Goal: Task Accomplishment & Management: Complete application form

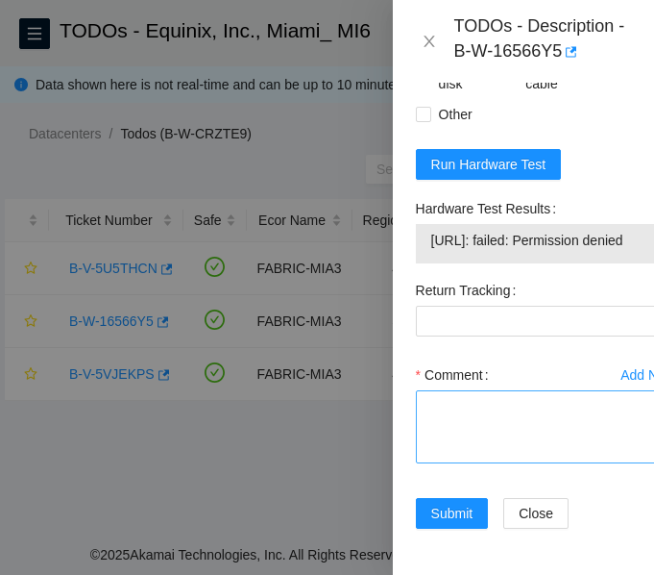
scroll to position [1337, 0]
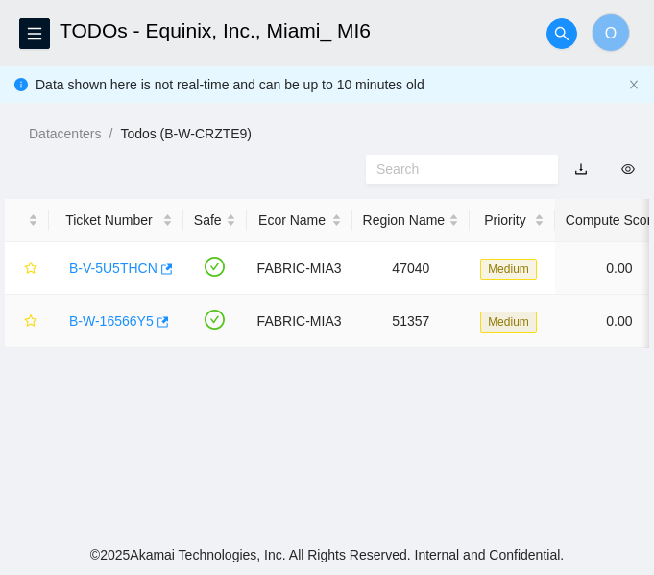
click at [122, 323] on link "B-W-16566Y5" at bounding box center [111, 320] width 85 height 15
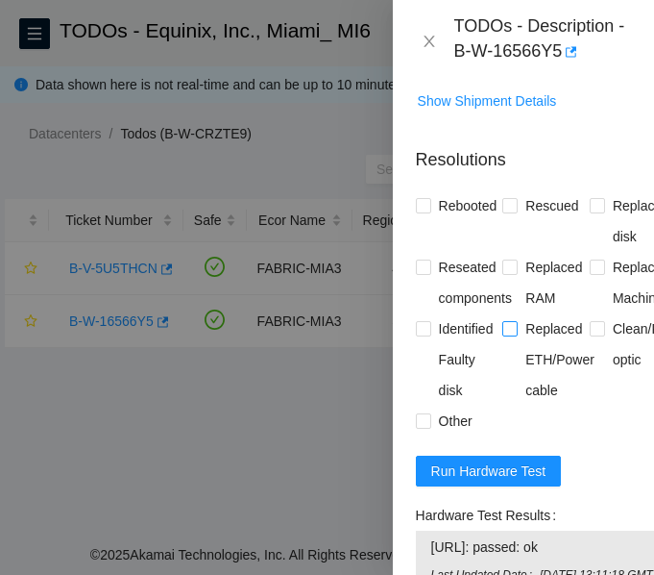
scroll to position [1153, 0]
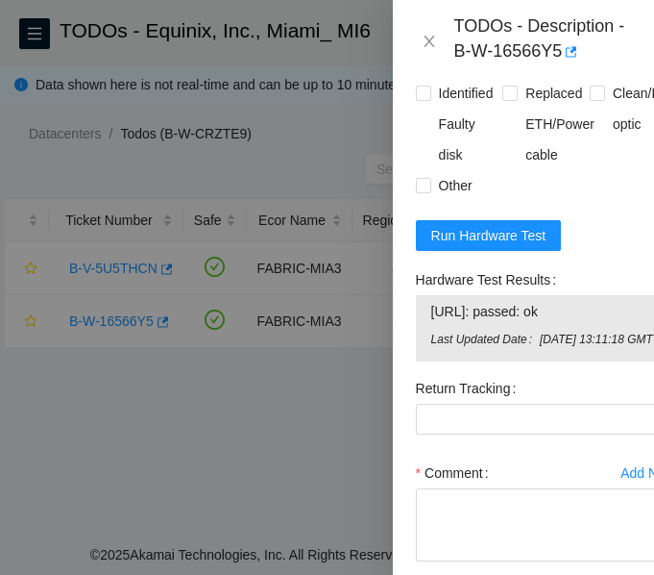
drag, startPoint x: 431, startPoint y: 374, endPoint x: 594, endPoint y: 364, distance: 162.7
click at [594, 322] on span "23.200.165.216: passed: ok" at bounding box center [546, 311] width 231 height 21
copy span "23.200.165.216: passed: ok"
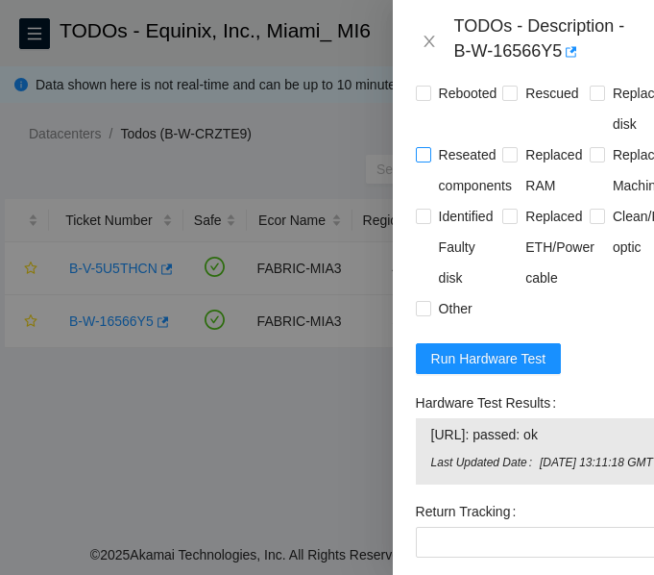
scroll to position [769, 0]
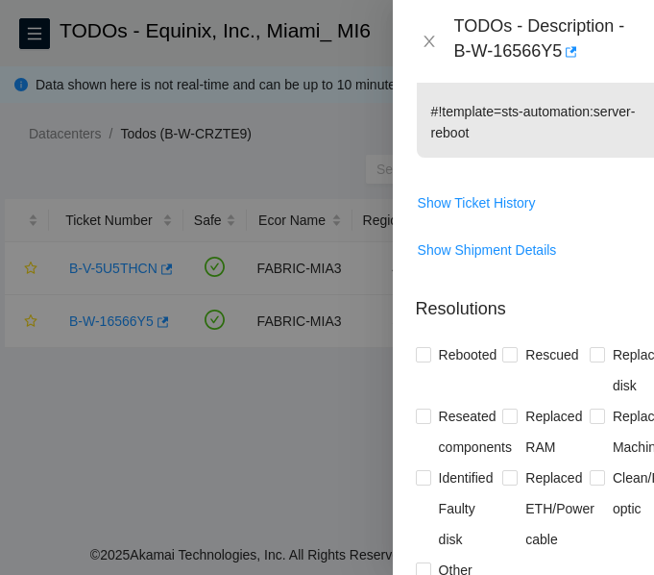
click at [197, 446] on div at bounding box center [327, 287] width 654 height 575
click at [422, 360] on input "Rebooted" at bounding box center [422, 353] width 13 height 13
checkbox input "true"
click at [506, 360] on input "Rescued" at bounding box center [508, 353] width 13 height 13
checkbox input "true"
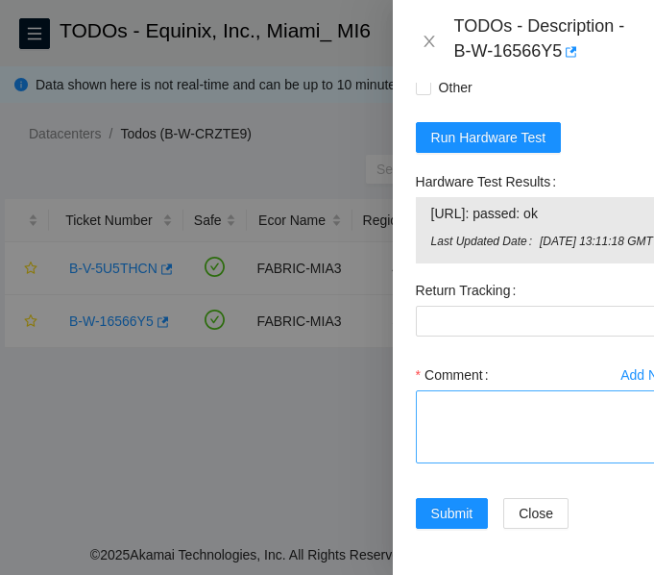
scroll to position [1361, 0]
click at [452, 395] on textarea "Comment" at bounding box center [546, 426] width 261 height 73
paste textarea "Secure Rack Access request: B-W-16CC07X NOCC agent unlocked rids: atg@akamai.co…"
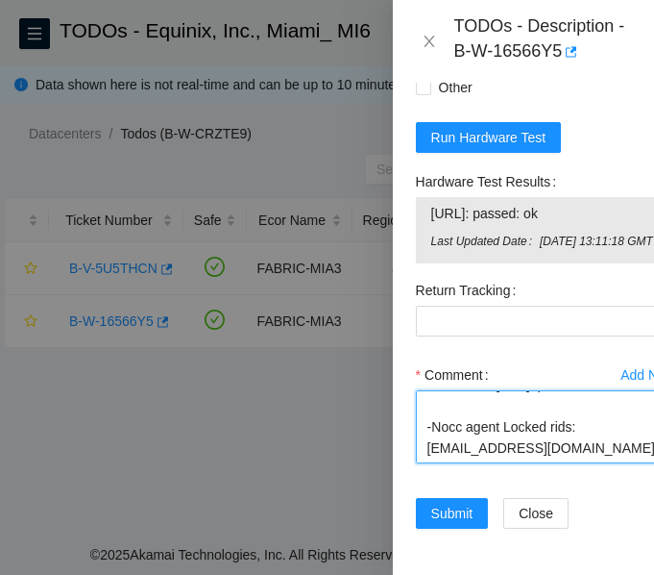
scroll to position [528, 0]
type textarea "Secure Rack Access request: B-W-16CC07X NOCC agent unlocked rids: atg@akamai.co…"
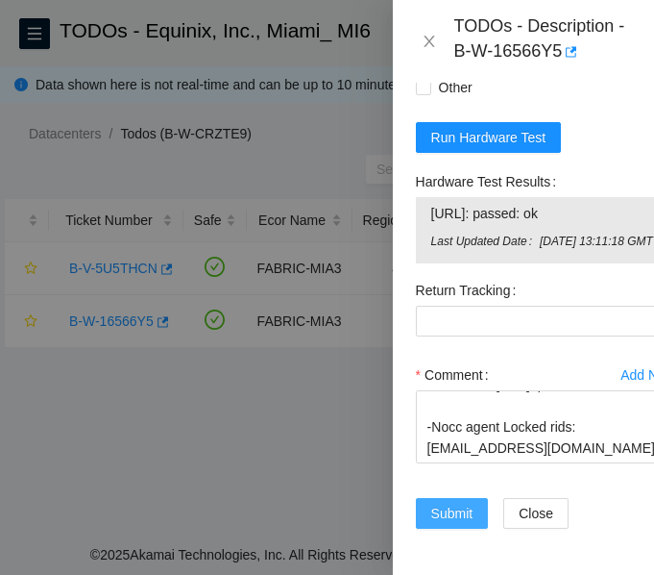
click at [439, 502] on span "Submit" at bounding box center [452, 512] width 42 height 21
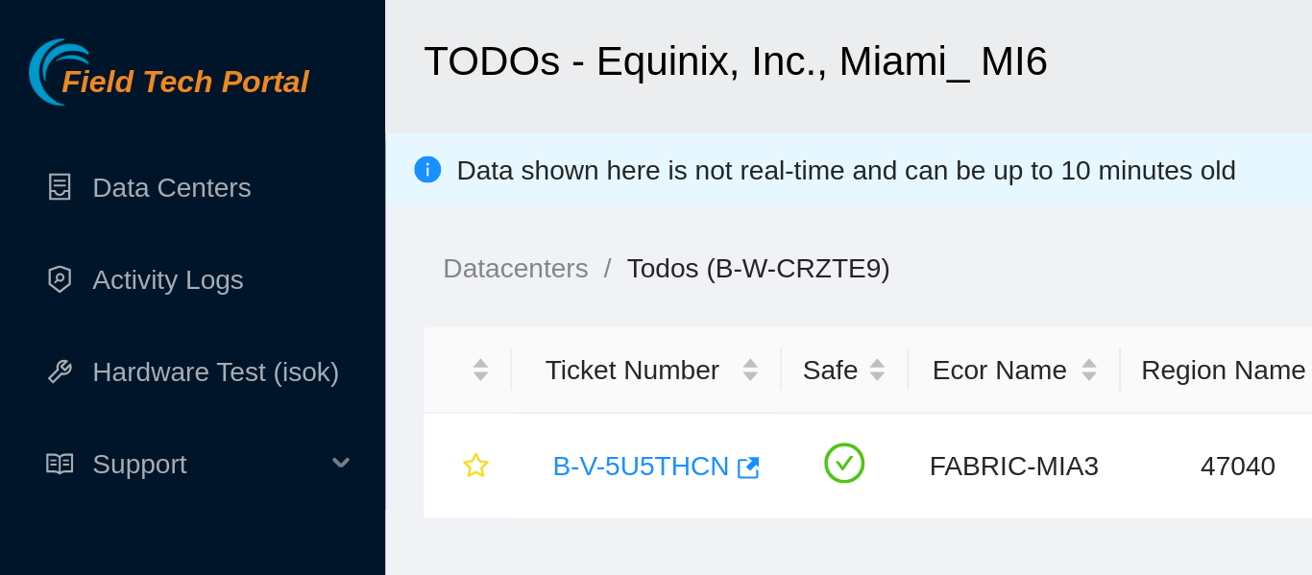
scroll to position [673, 0]
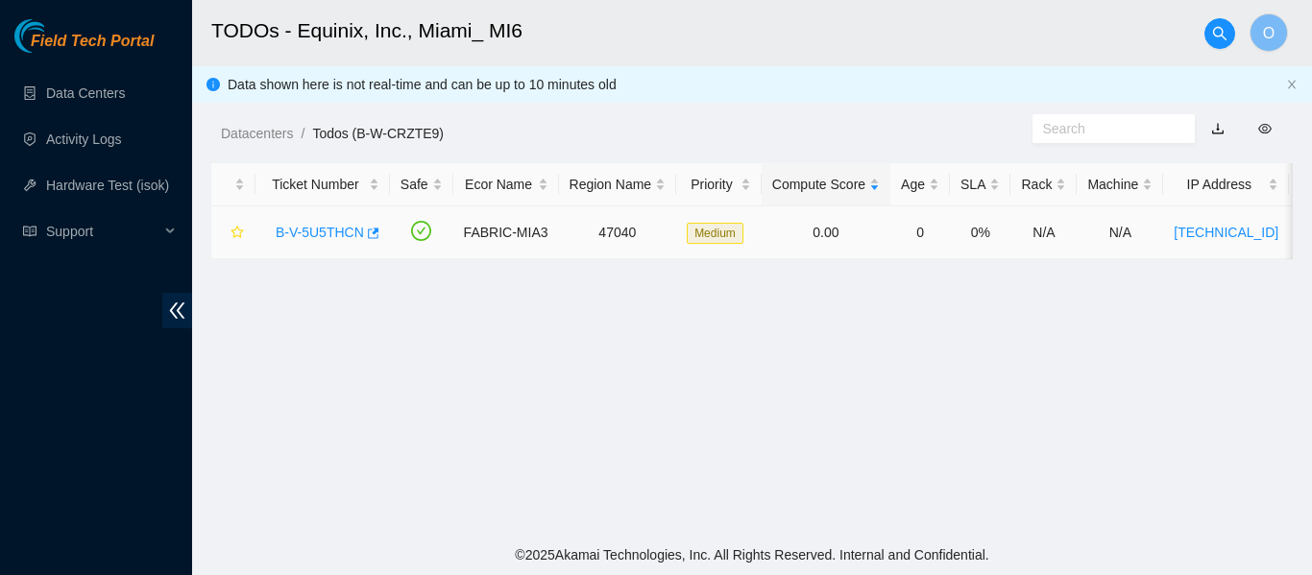
click at [348, 233] on link "B-V-5U5THCN" at bounding box center [320, 232] width 88 height 15
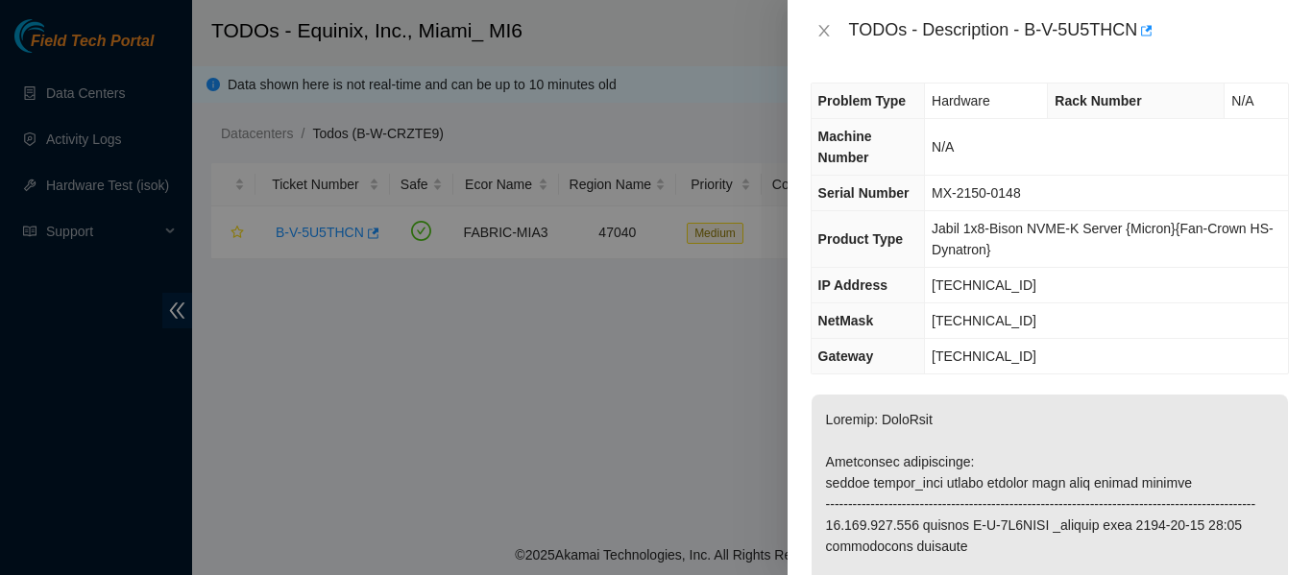
scroll to position [0, 0]
click at [653, 30] on icon "close" at bounding box center [824, 30] width 15 height 15
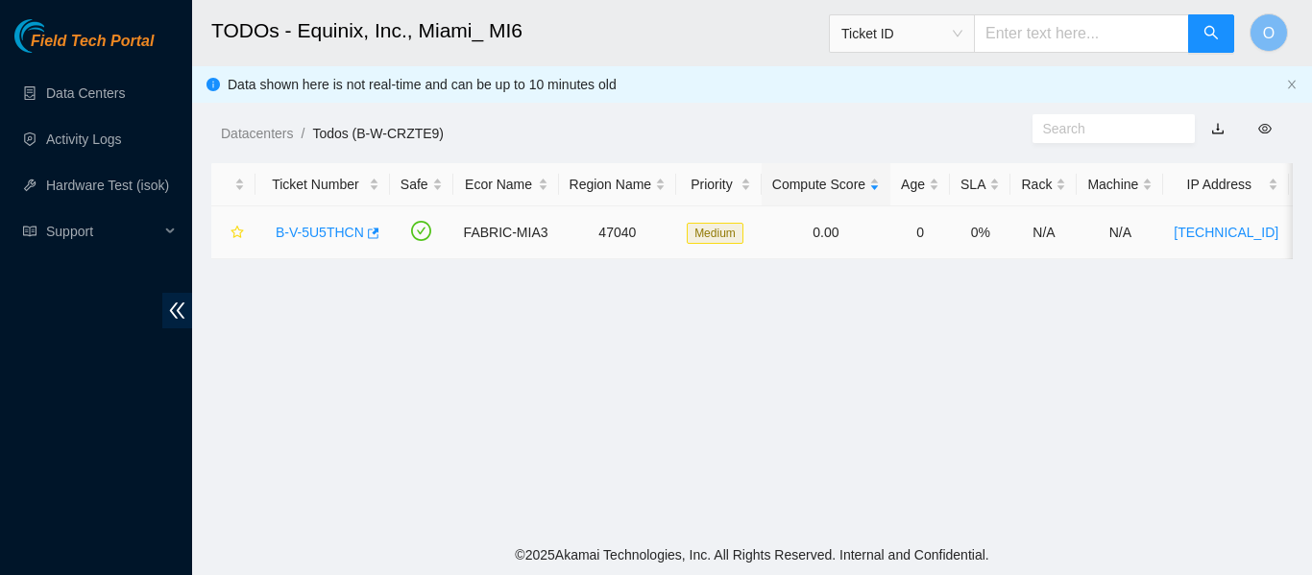
click at [344, 225] on link "B-V-5U5THCN" at bounding box center [320, 232] width 88 height 15
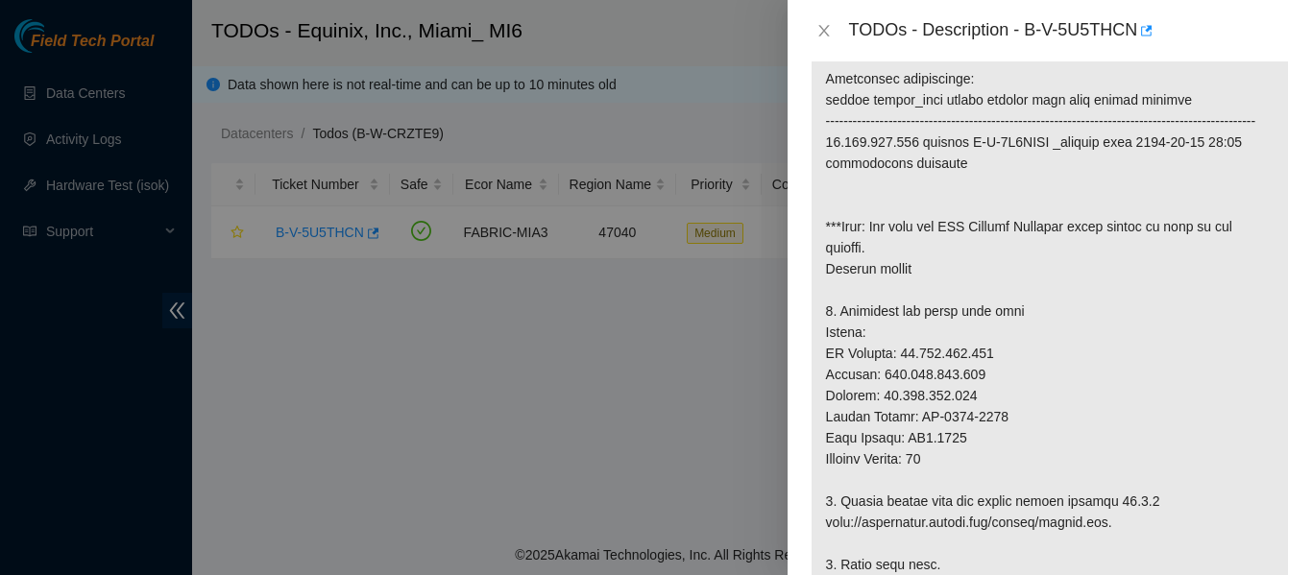
scroll to position [384, 0]
click at [653, 25] on icon "close" at bounding box center [824, 30] width 15 height 15
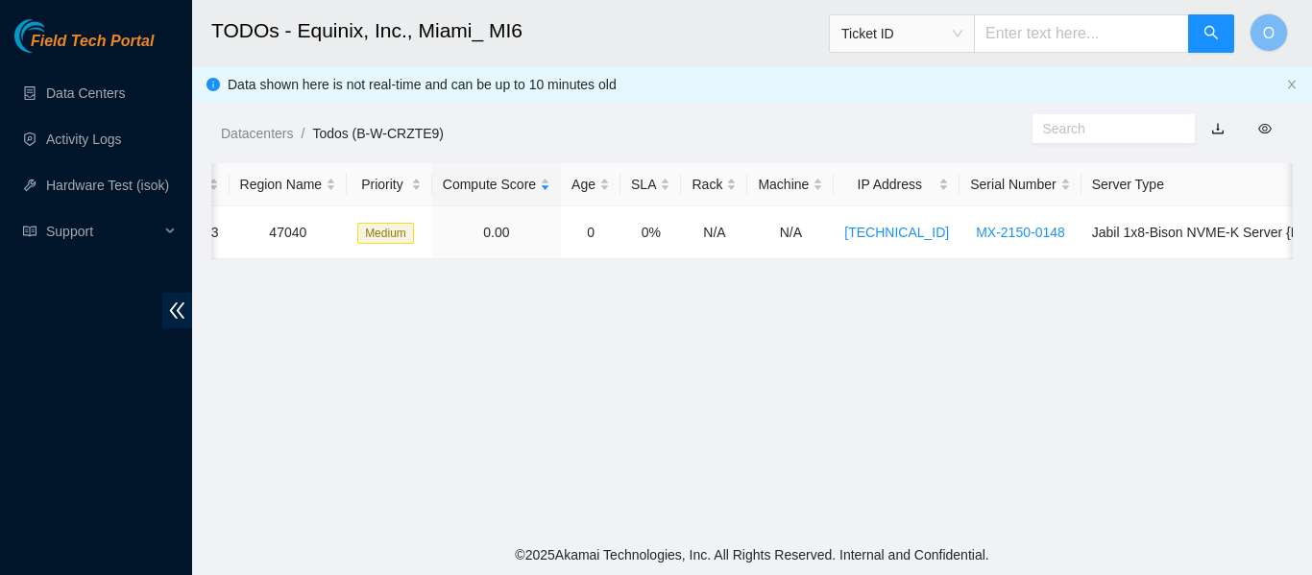
scroll to position [0, 0]
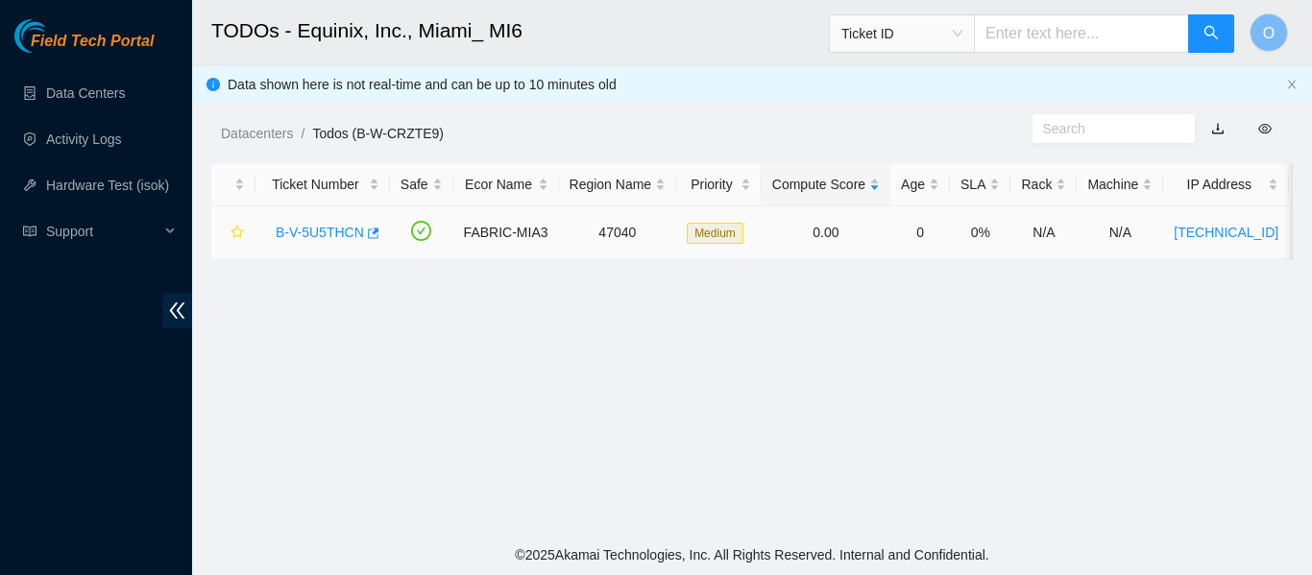
drag, startPoint x: 679, startPoint y: 275, endPoint x: 1118, endPoint y: 257, distance: 439.4
click at [653, 270] on main "TODOs - Equinix, Inc., Miami_ MI6 Ticket ID O Data shown here is not real-time …" at bounding box center [752, 267] width 1120 height 535
click at [653, 316] on main "TODOs - Equinix, Inc., Miami_ MI6 Ticket ID O Data shown here is not real-time …" at bounding box center [752, 267] width 1120 height 535
click at [82, 89] on link "Data Centers" at bounding box center [85, 93] width 79 height 15
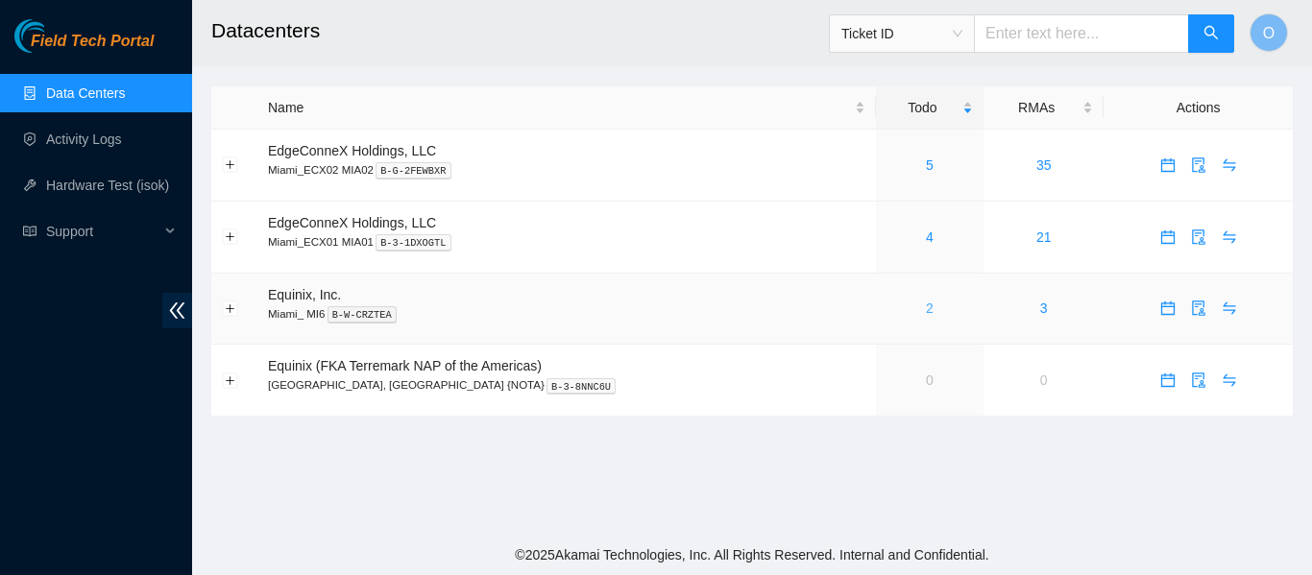
click at [926, 311] on link "2" at bounding box center [930, 308] width 8 height 15
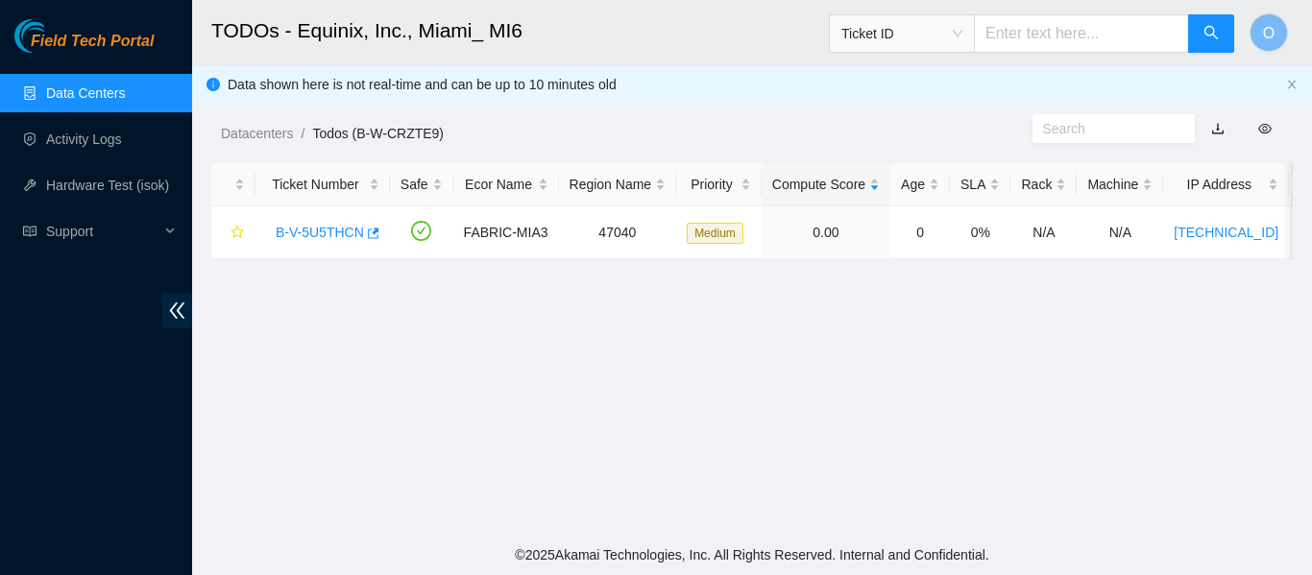
click at [97, 94] on link "Data Centers" at bounding box center [85, 93] width 79 height 15
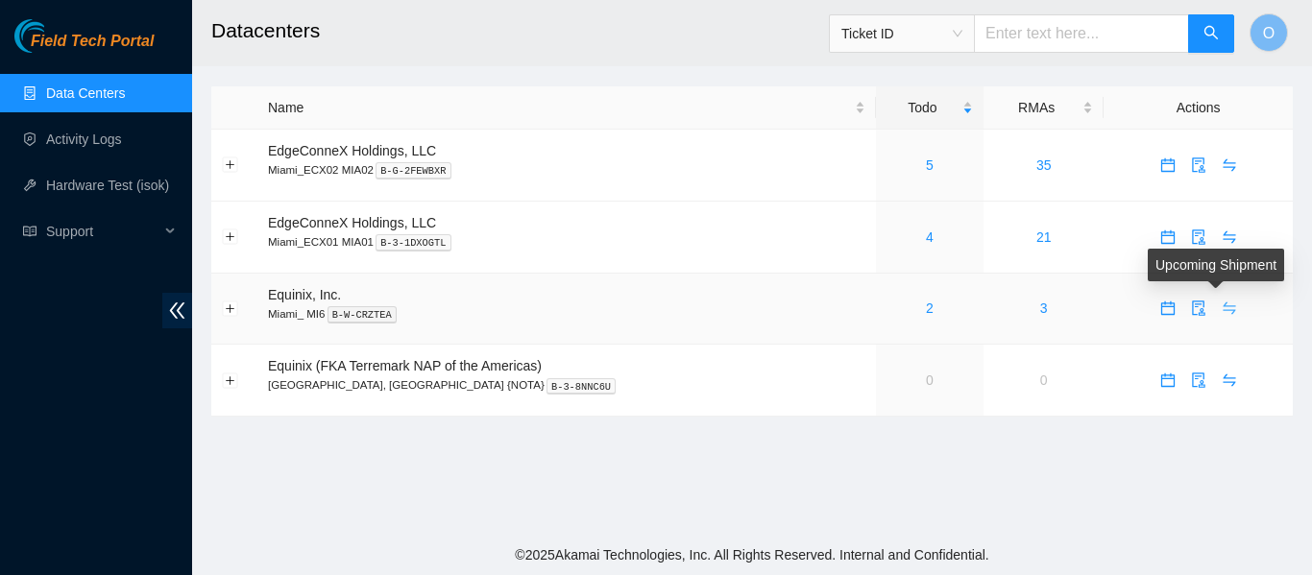
click at [1218, 308] on body "Field Tech Portal Data Centers Activity Logs Hardware Test (isok) Support Datac…" at bounding box center [656, 287] width 1312 height 575
click at [1222, 306] on icon "swap" at bounding box center [1229, 308] width 15 height 15
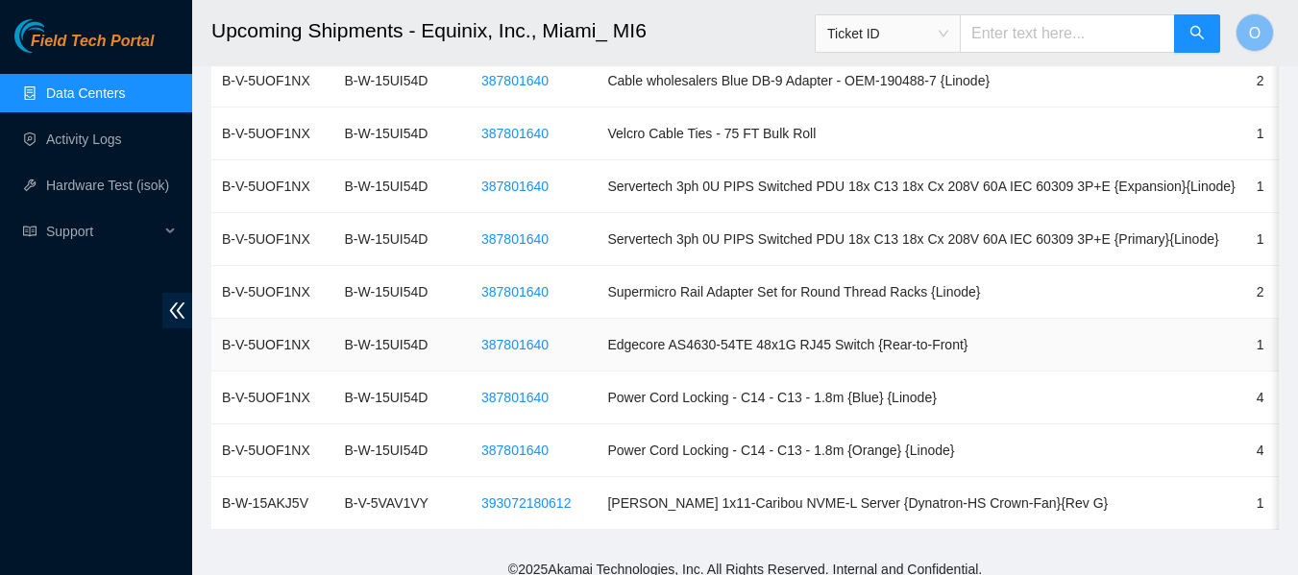
scroll to position [2099, 0]
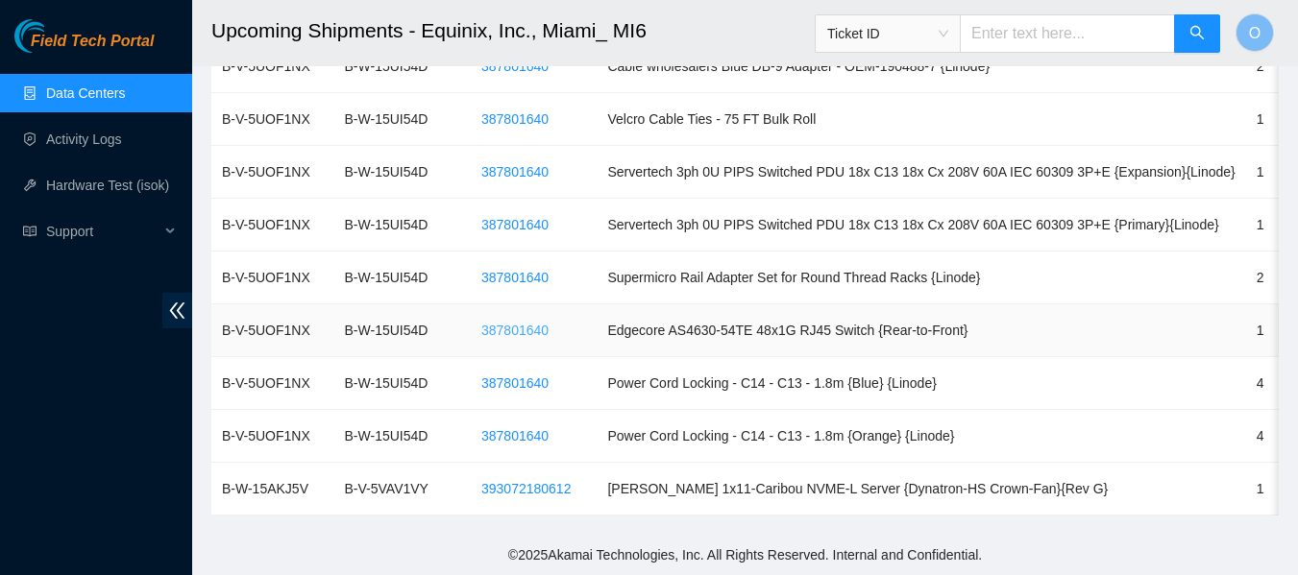
click at [536, 320] on span "387801640" at bounding box center [514, 330] width 67 height 21
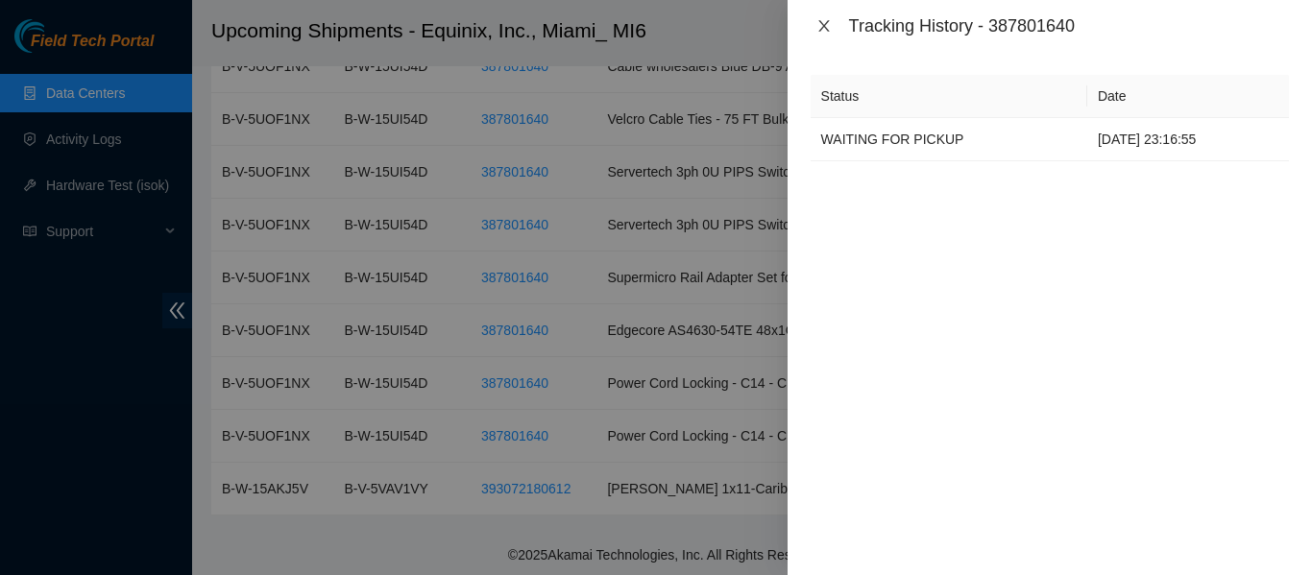
click at [830, 19] on icon "close" at bounding box center [824, 25] width 15 height 15
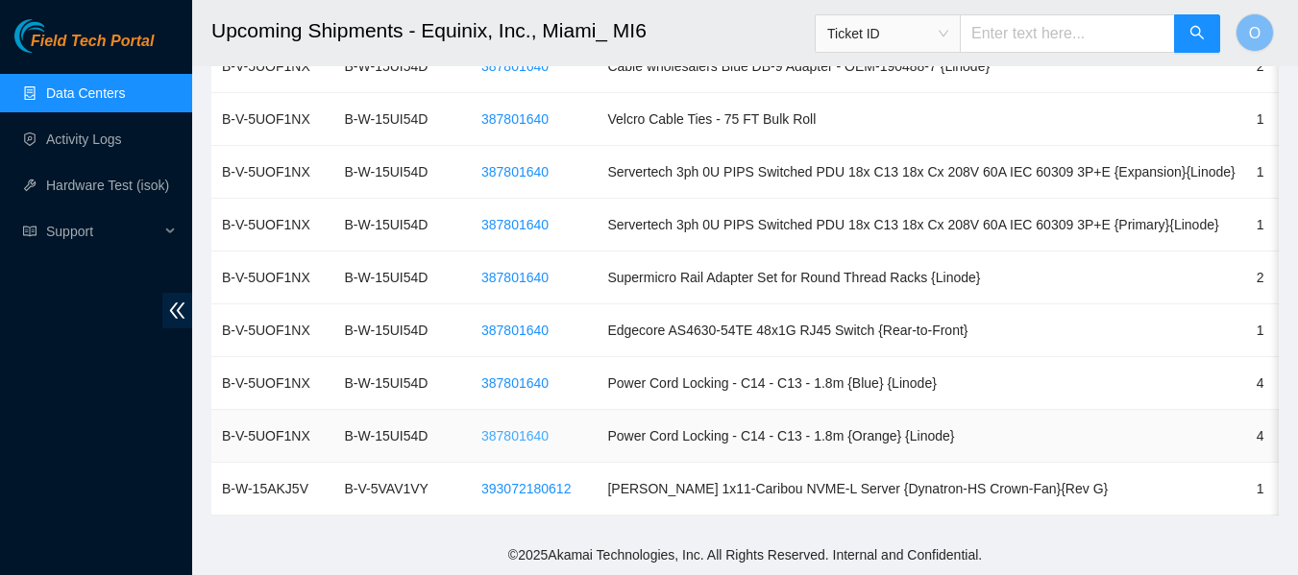
drag, startPoint x: 561, startPoint y: 421, endPoint x: 517, endPoint y: 420, distance: 44.2
click at [517, 421] on button "387801640" at bounding box center [515, 436] width 98 height 31
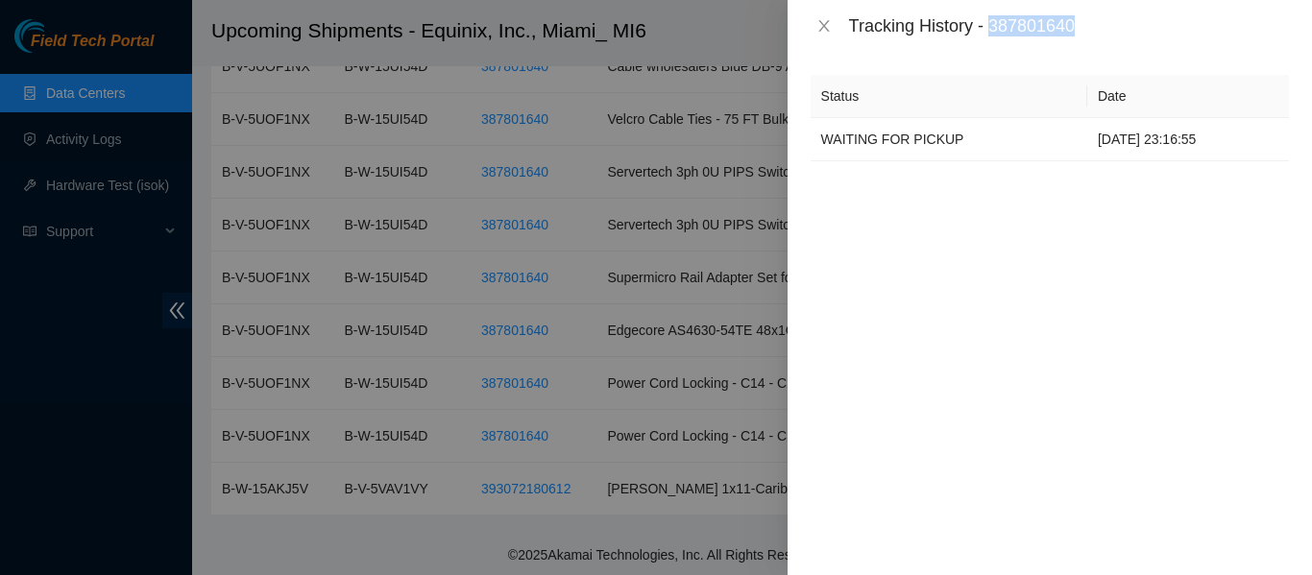
drag, startPoint x: 994, startPoint y: 23, endPoint x: 1132, endPoint y: 25, distance: 137.4
click at [1137, 25] on div "Tracking History - 387801640" at bounding box center [1069, 25] width 440 height 21
copy div "387801640"
click at [826, 34] on button "Close" at bounding box center [824, 26] width 27 height 18
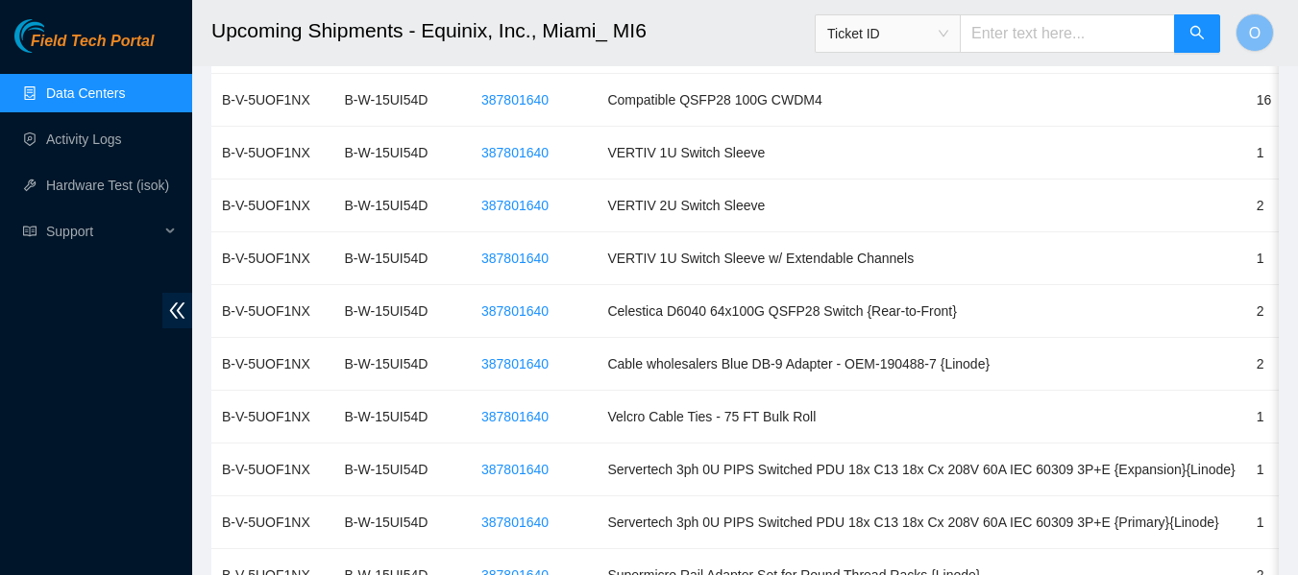
scroll to position [1619, 0]
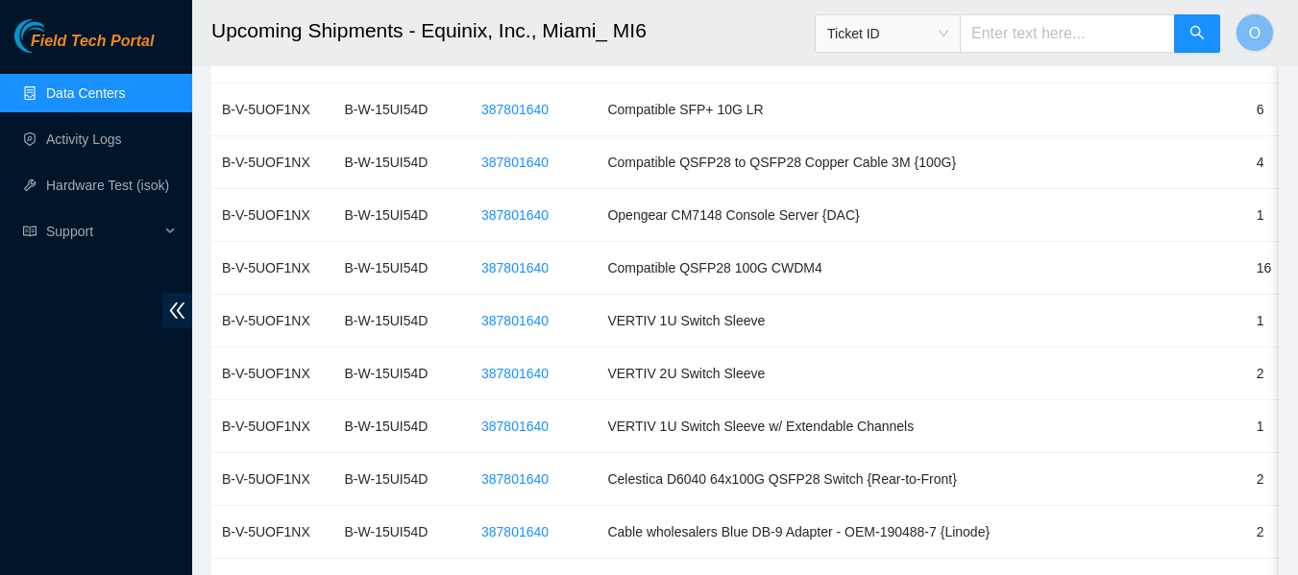
click at [93, 91] on link "Data Centers" at bounding box center [85, 93] width 79 height 15
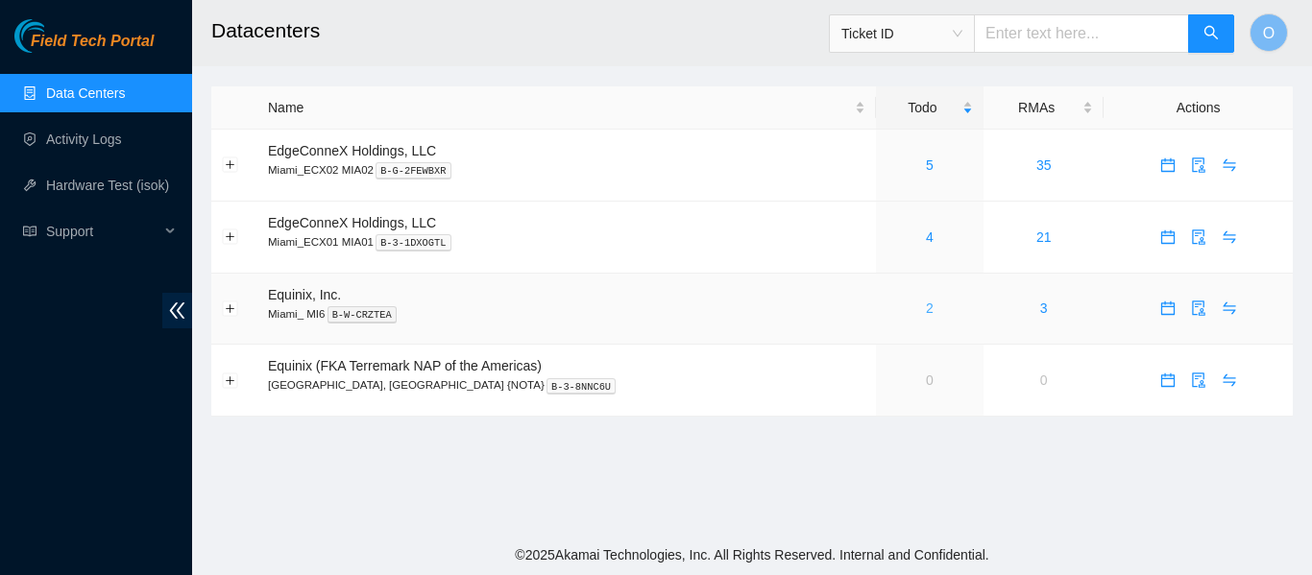
click at [926, 314] on link "2" at bounding box center [930, 308] width 8 height 15
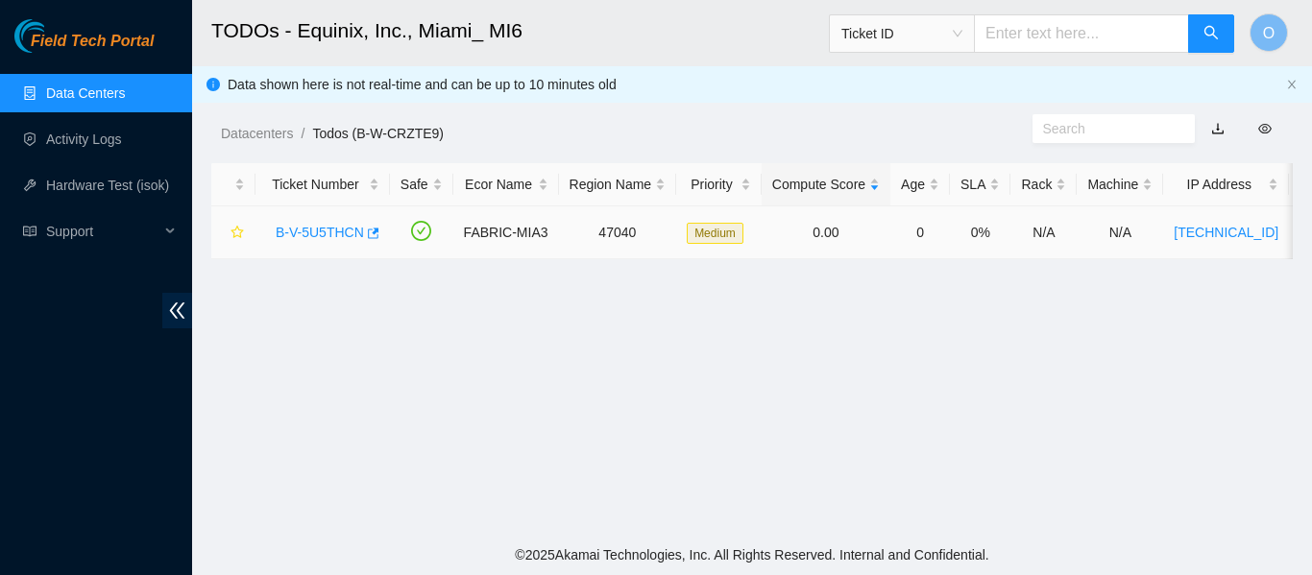
click at [339, 228] on link "B-V-5U5THCN" at bounding box center [320, 232] width 88 height 15
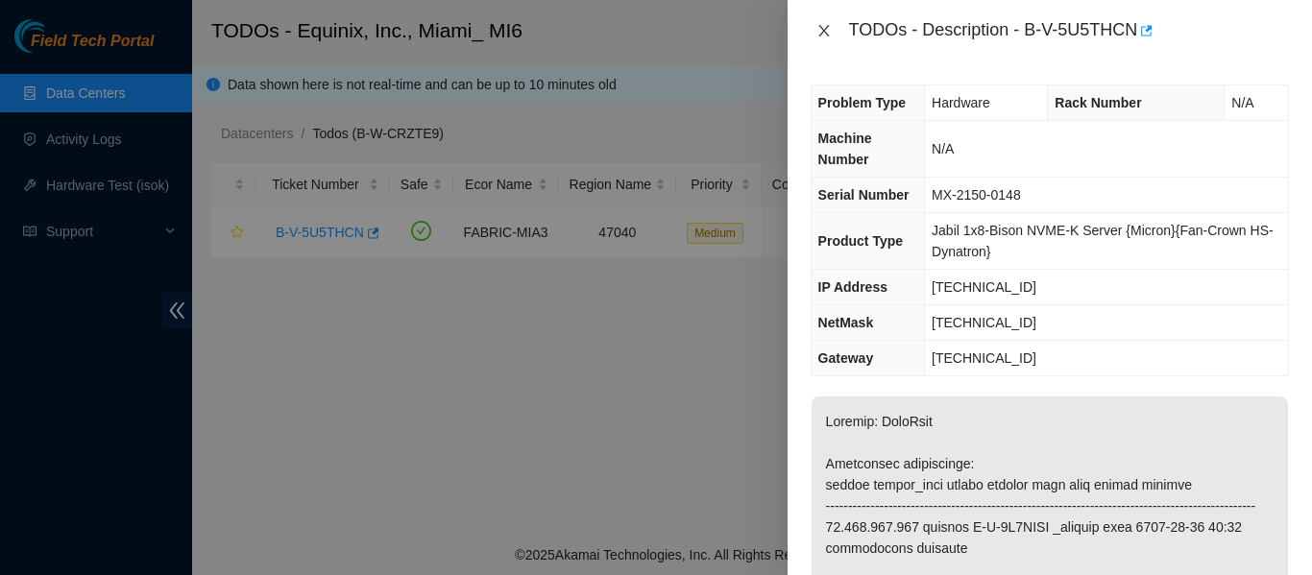
click at [819, 25] on icon "close" at bounding box center [824, 30] width 15 height 15
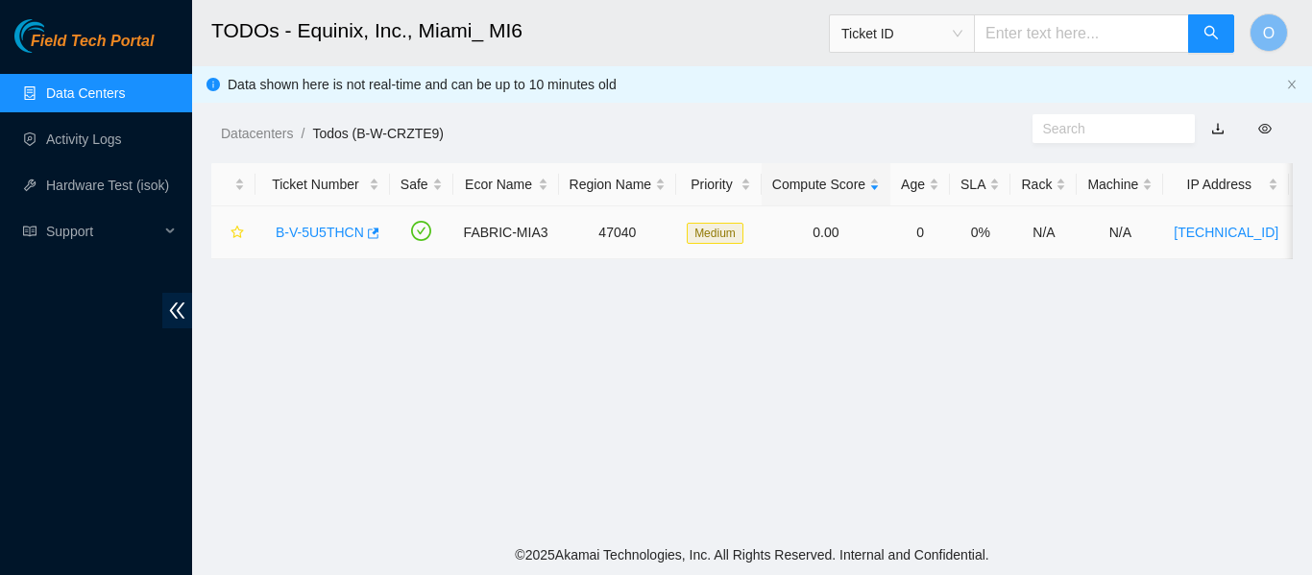
click at [331, 230] on link "B-V-5U5THCN" at bounding box center [320, 232] width 88 height 15
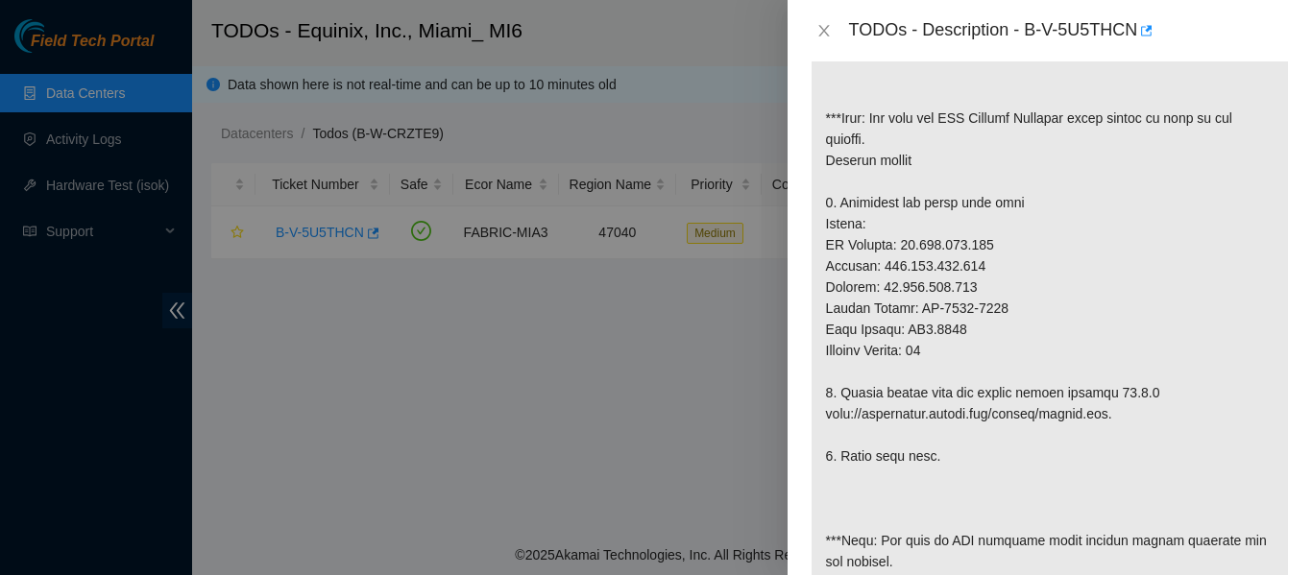
scroll to position [480, 0]
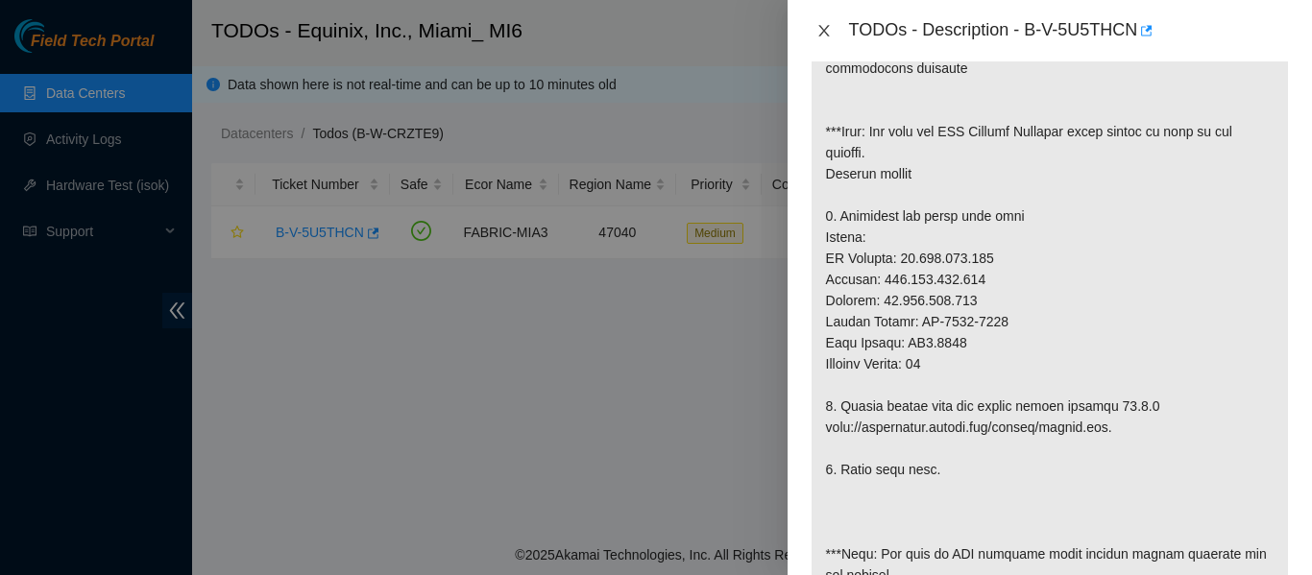
click at [821, 35] on icon "close" at bounding box center [824, 31] width 11 height 12
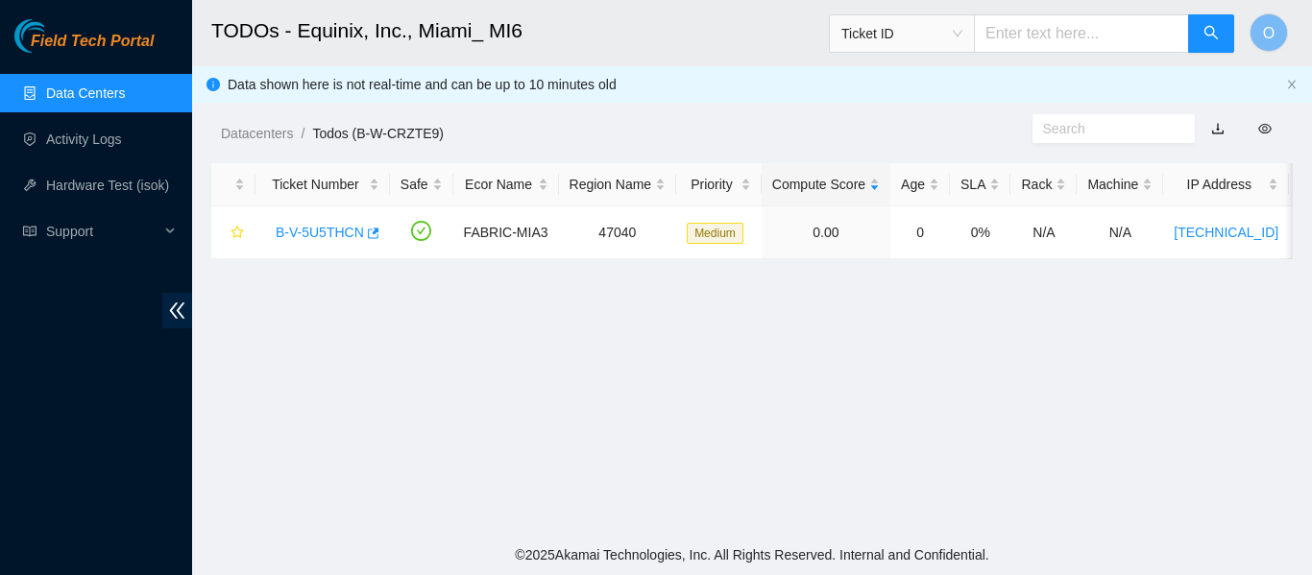
scroll to position [502, 0]
